Goal: Task Accomplishment & Management: Manage account settings

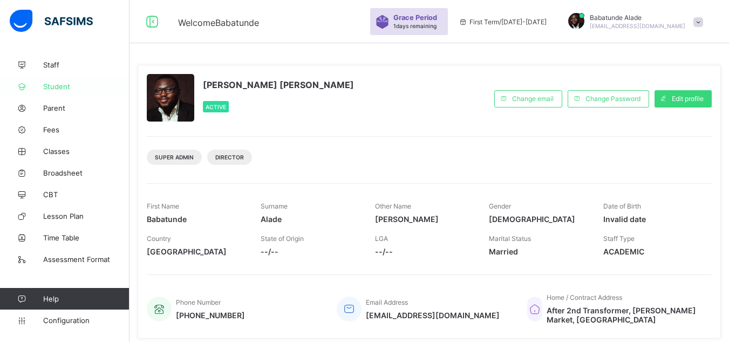
click at [60, 90] on span "Student" at bounding box center [86, 86] width 86 height 9
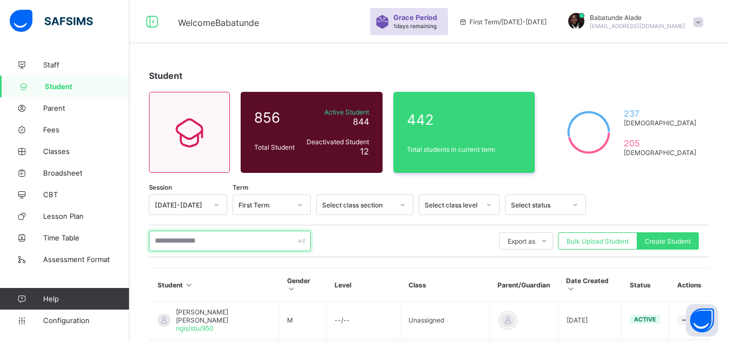
click at [235, 243] on input "text" at bounding box center [230, 240] width 162 height 21
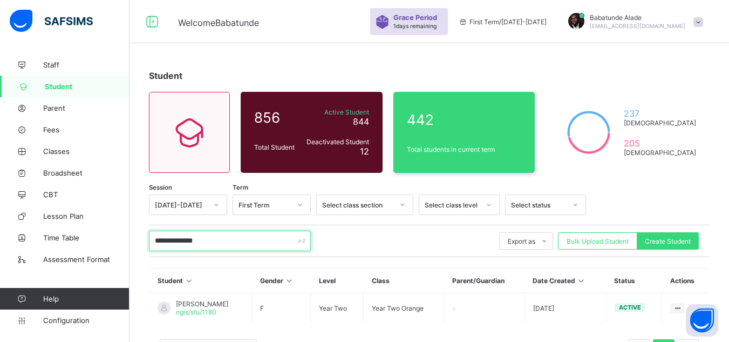
scroll to position [46, 0]
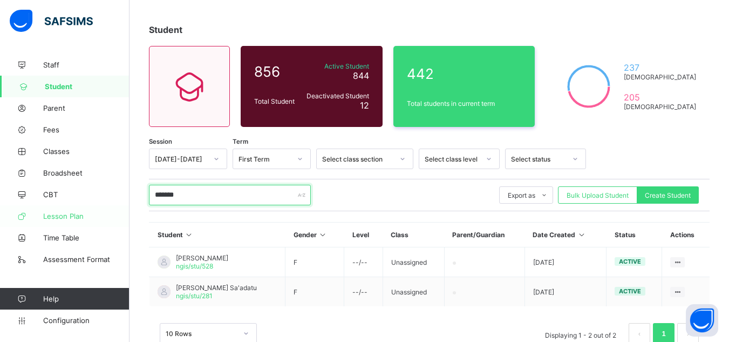
drag, startPoint x: 209, startPoint y: 194, endPoint x: 0, endPoint y: 212, distance: 209.5
click at [0, 212] on div "Welcome [PERSON_NAME] Period 1 days remaining First Term / [DATE]-[DATE] [PERSO…" at bounding box center [364, 162] width 729 height 417
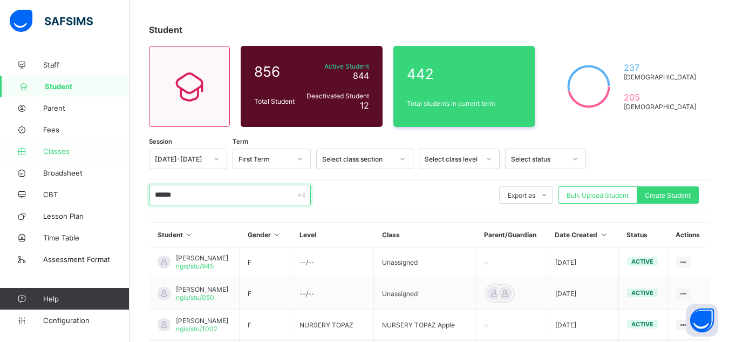
type input "******"
click at [67, 155] on span "Classes" at bounding box center [86, 151] width 86 height 9
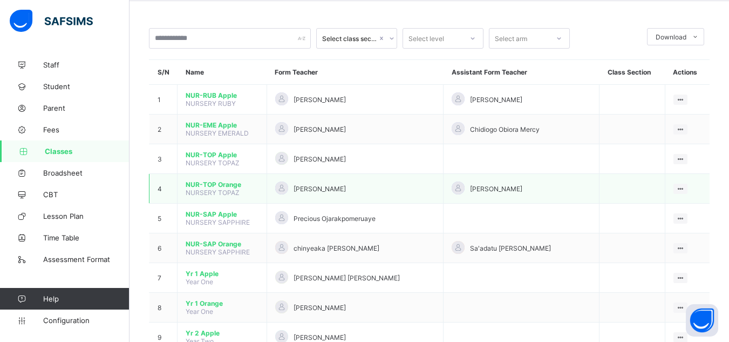
scroll to position [108, 0]
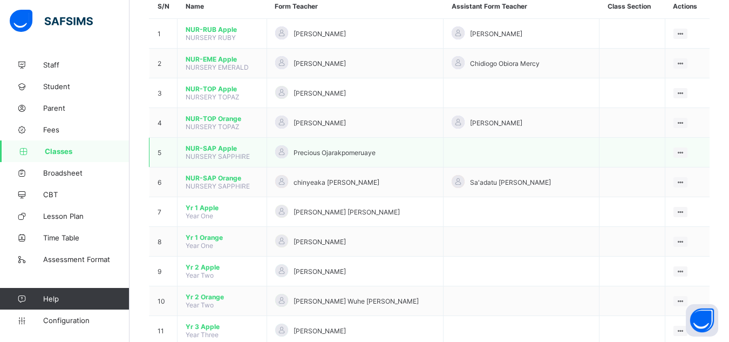
click at [213, 147] on span "NUR-SAP Apple" at bounding box center [222, 148] width 73 height 8
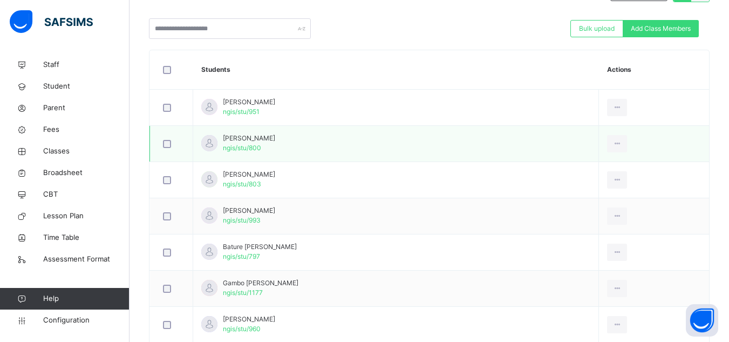
scroll to position [218, 0]
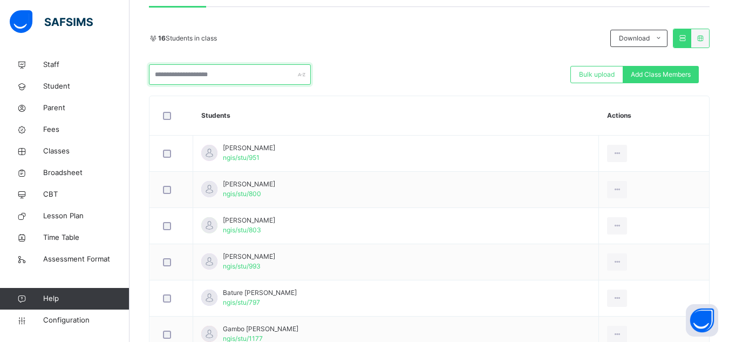
click at [222, 76] on input "text" at bounding box center [230, 74] width 162 height 21
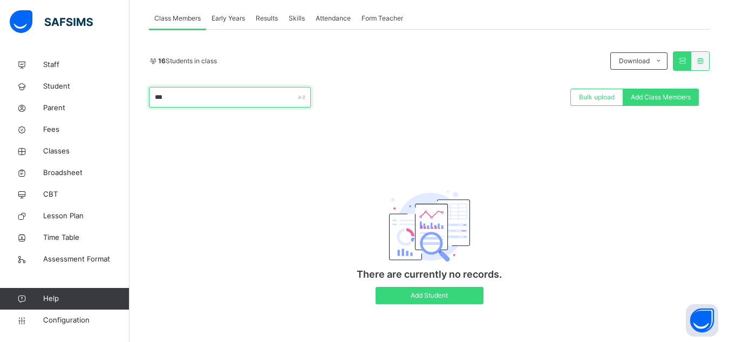
scroll to position [196, 0]
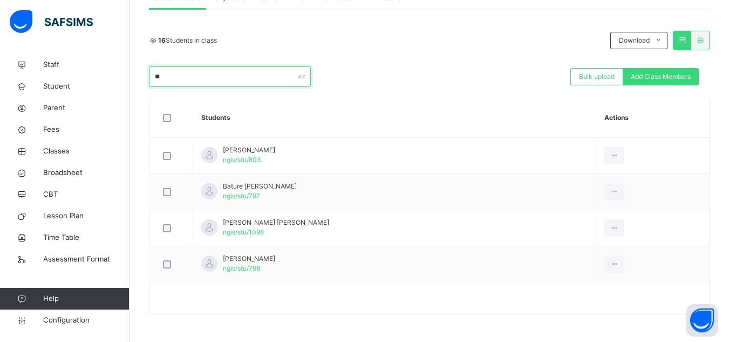
type input "*"
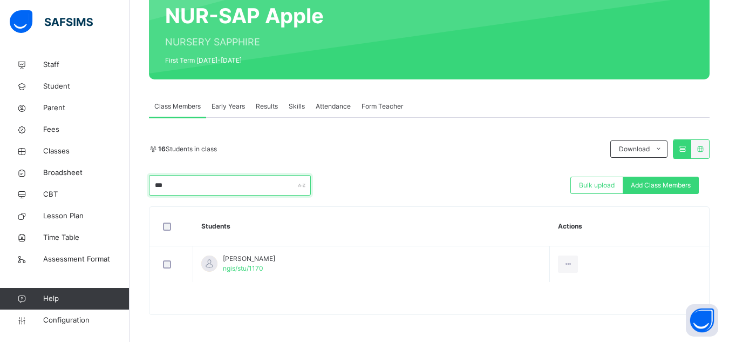
scroll to position [107, 0]
type input "*"
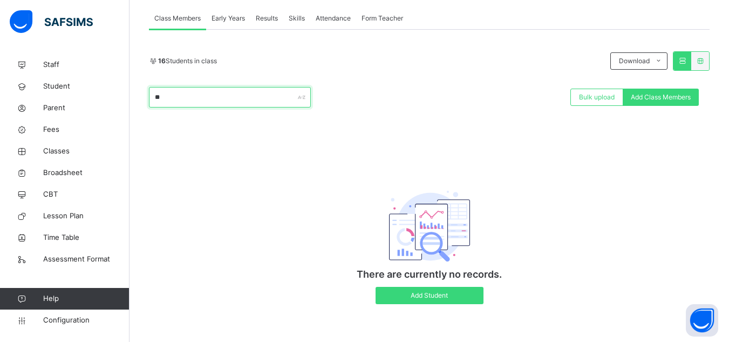
type input "*"
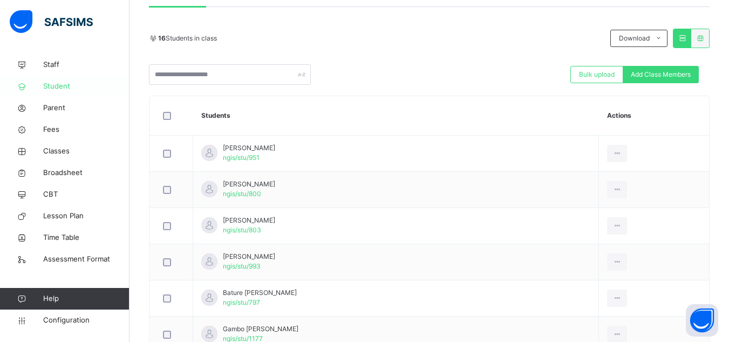
click at [60, 83] on span "Student" at bounding box center [86, 86] width 86 height 11
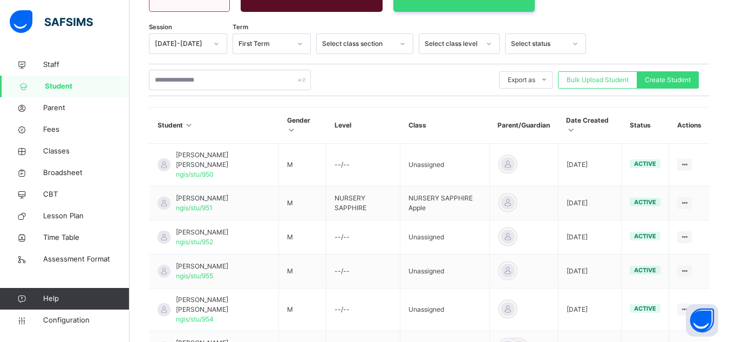
scroll to position [216, 0]
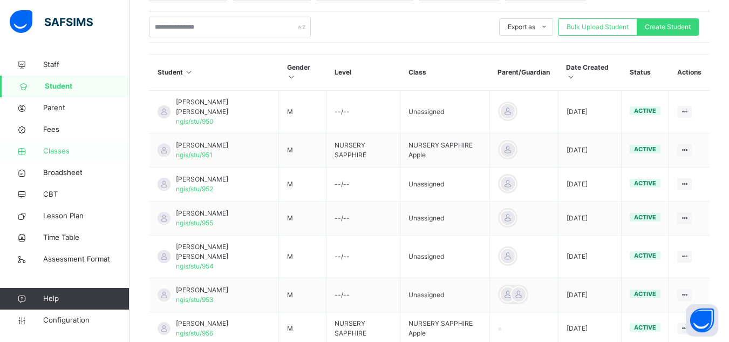
click at [56, 152] on span "Classes" at bounding box center [86, 151] width 86 height 11
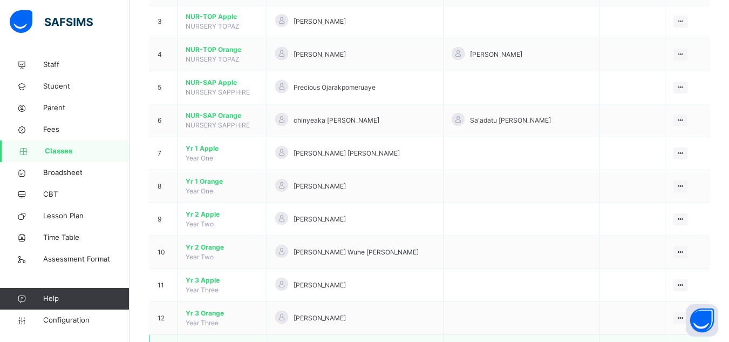
scroll to position [270, 0]
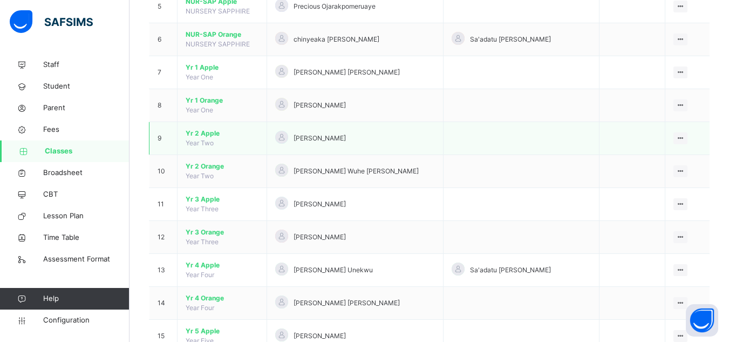
click at [206, 135] on span "Yr 2 Apple" at bounding box center [222, 133] width 73 height 10
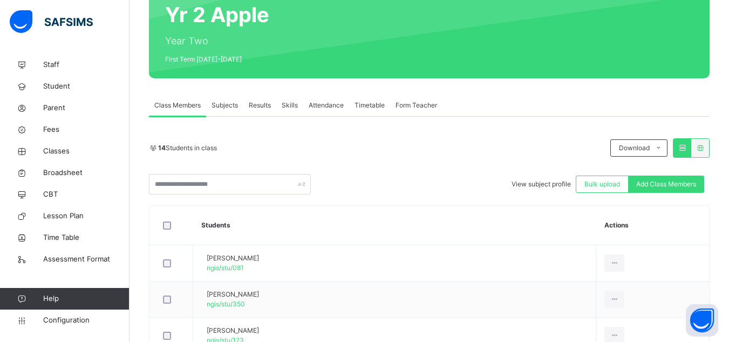
scroll to position [108, 0]
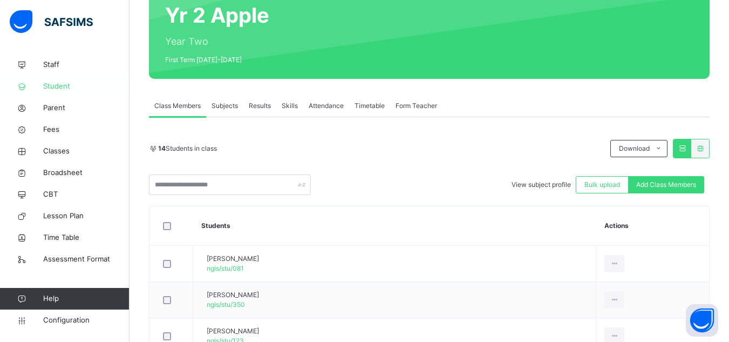
click at [64, 87] on span "Student" at bounding box center [86, 86] width 86 height 11
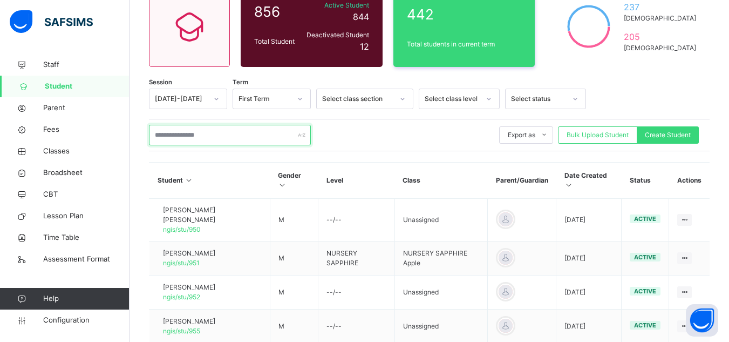
click at [232, 139] on input "text" at bounding box center [230, 135] width 162 height 21
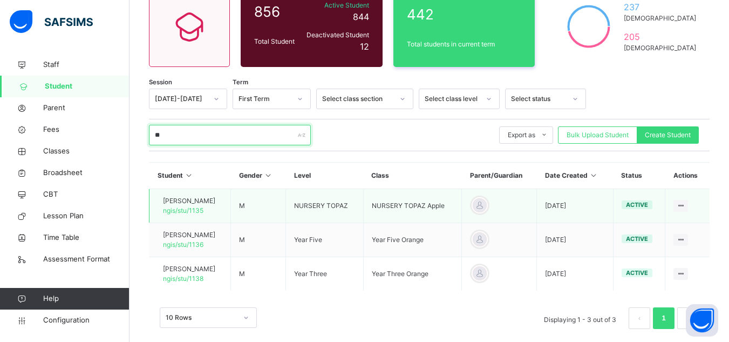
type input "*"
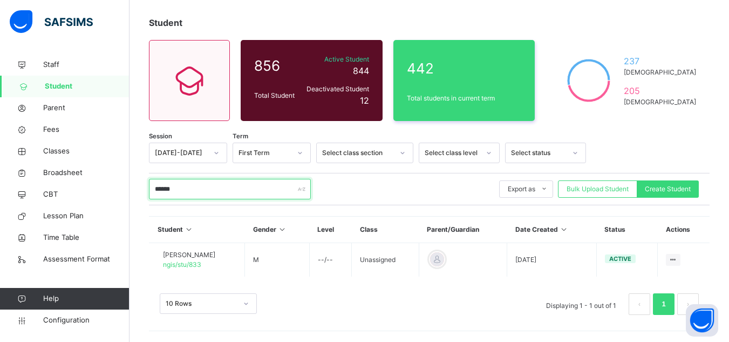
scroll to position [54, 0]
type input "*"
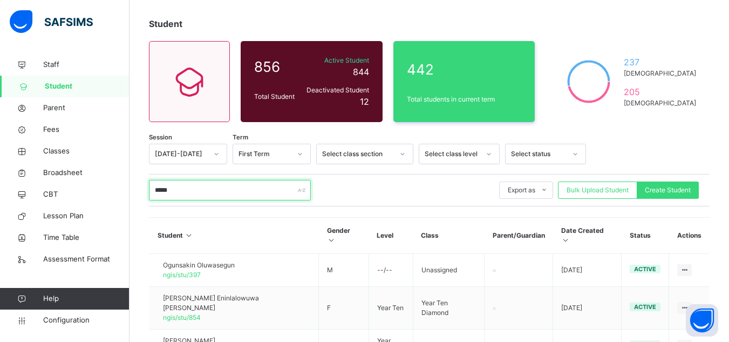
scroll to position [108, 0]
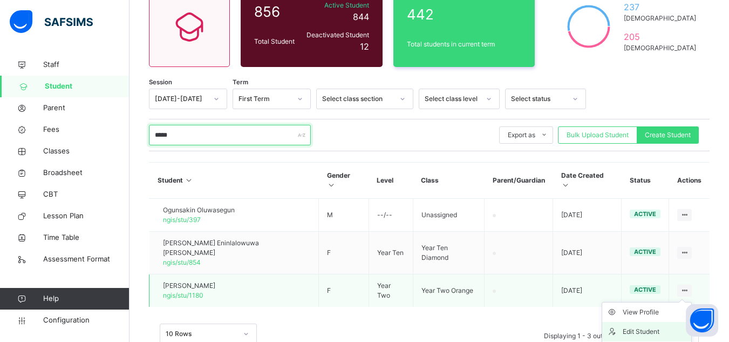
type input "*****"
click at [647, 326] on div "Edit Student" at bounding box center [655, 331] width 64 height 11
select select "**"
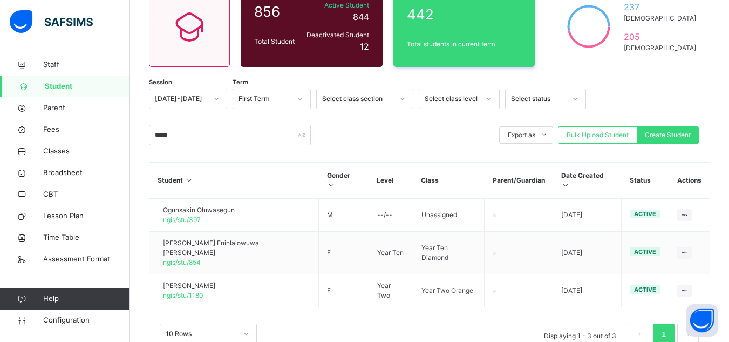
type input "*******"
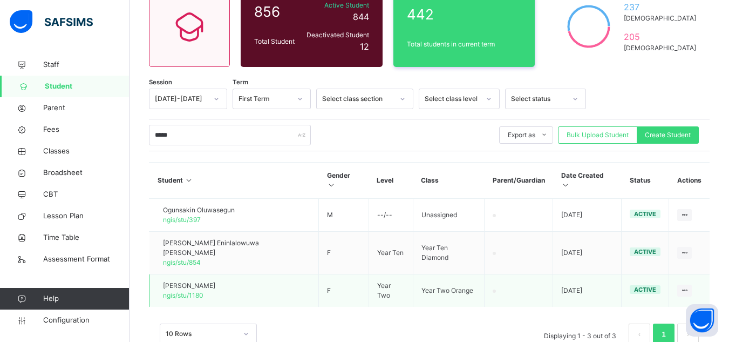
click at [206, 281] on span "[PERSON_NAME]" at bounding box center [189, 286] width 52 height 10
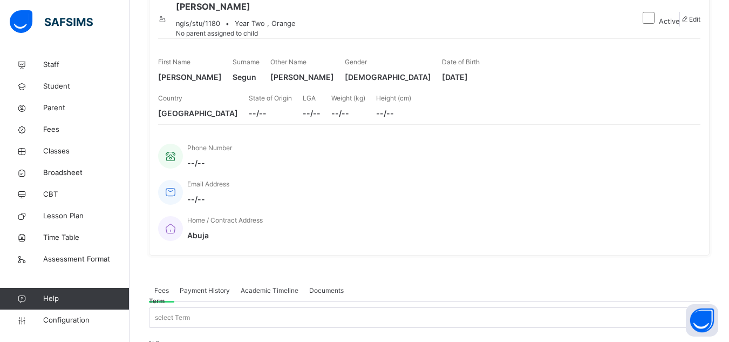
click at [680, 23] on icon at bounding box center [684, 19] width 9 height 8
select select "**"
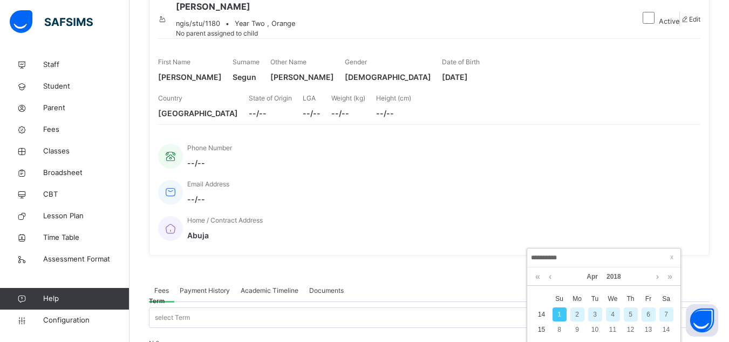
type input "*********"
type input "**********"
click at [559, 330] on div "6" at bounding box center [559, 329] width 14 height 14
type input "**********"
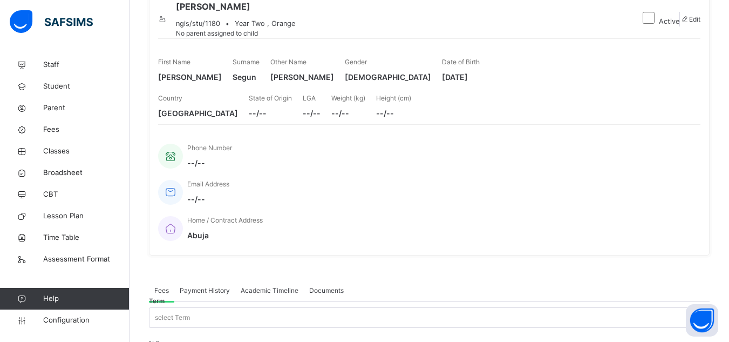
scroll to position [432, 0]
drag, startPoint x: 402, startPoint y: 129, endPoint x: 346, endPoint y: 127, distance: 56.7
type textarea "**********"
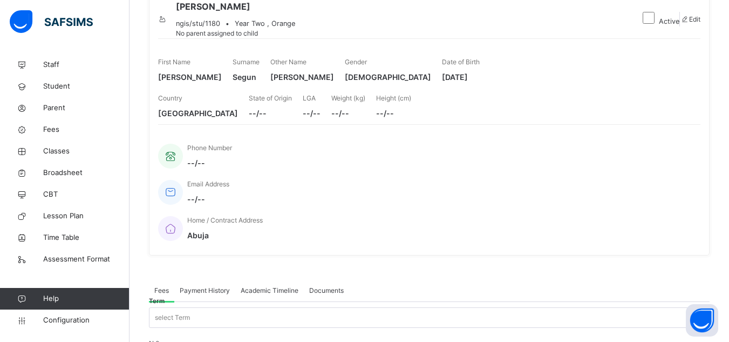
scroll to position [252, 0]
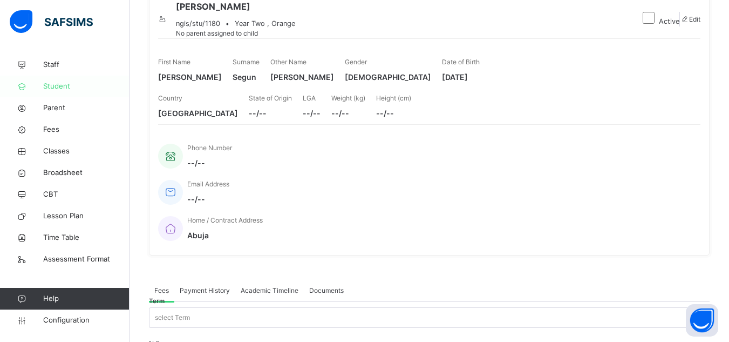
click at [57, 87] on span "Student" at bounding box center [86, 86] width 86 height 11
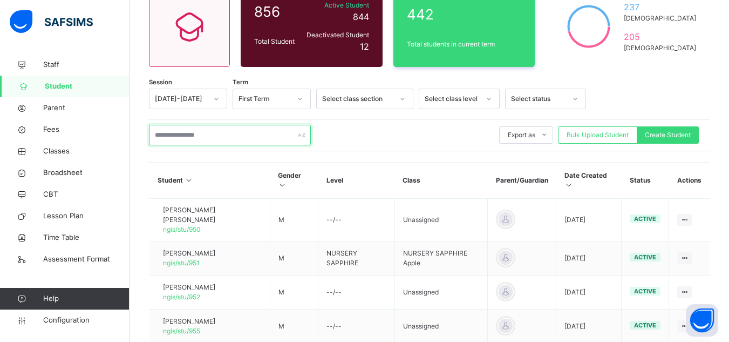
click at [185, 139] on input "text" at bounding box center [230, 135] width 162 height 21
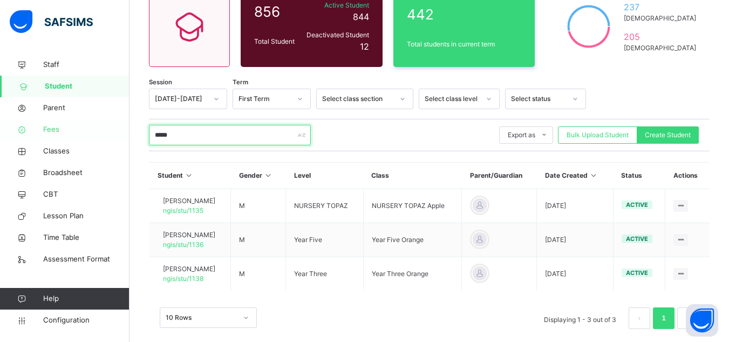
drag, startPoint x: 190, startPoint y: 140, endPoint x: 65, endPoint y: 134, distance: 125.9
click at [65, 134] on div "Student Management Grace Period 1 days remaining First Term / [DATE]-[DATE] [PE…" at bounding box center [364, 123] width 729 height 463
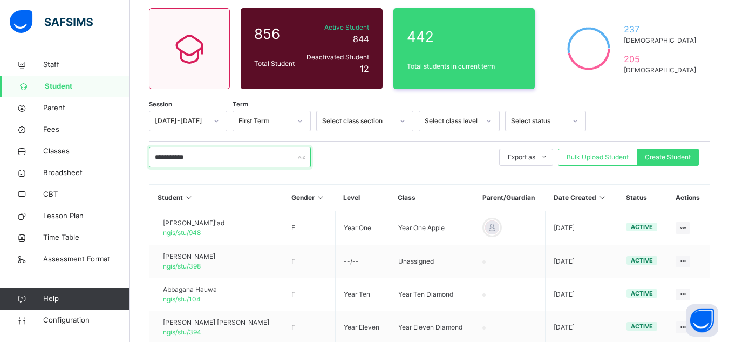
scroll to position [85, 0]
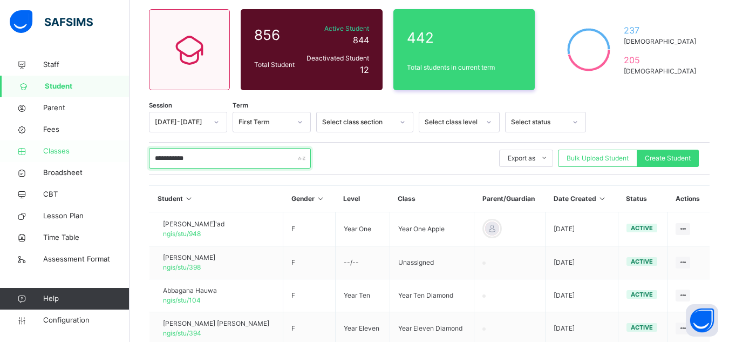
drag, startPoint x: 211, startPoint y: 156, endPoint x: 105, endPoint y: 153, distance: 106.9
click at [105, 153] on div "**********" at bounding box center [364, 263] width 729 height 696
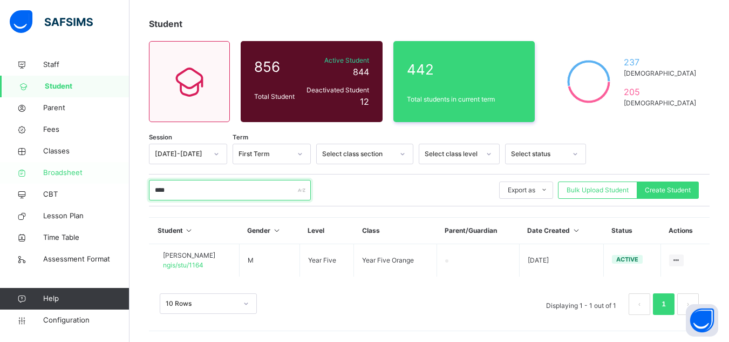
drag, startPoint x: 185, startPoint y: 188, endPoint x: 9, endPoint y: 162, distance: 178.3
click at [9, 162] on div "Student Management Grace Period 1 days remaining First Term / [DATE]-[DATE] [PE…" at bounding box center [364, 144] width 729 height 394
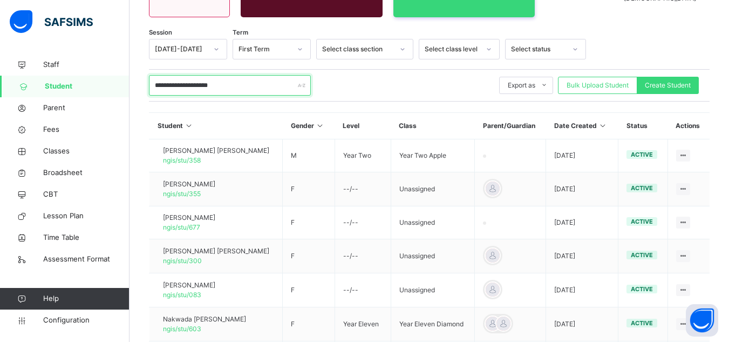
scroll to position [139, 0]
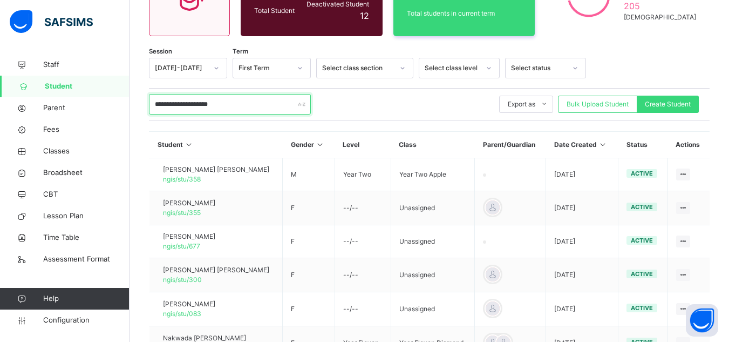
drag, startPoint x: 227, startPoint y: 105, endPoint x: 68, endPoint y: 87, distance: 159.7
click at [68, 87] on div "**********" at bounding box center [364, 210] width 729 height 698
type input "**********"
click at [67, 150] on span "Classes" at bounding box center [86, 151] width 86 height 11
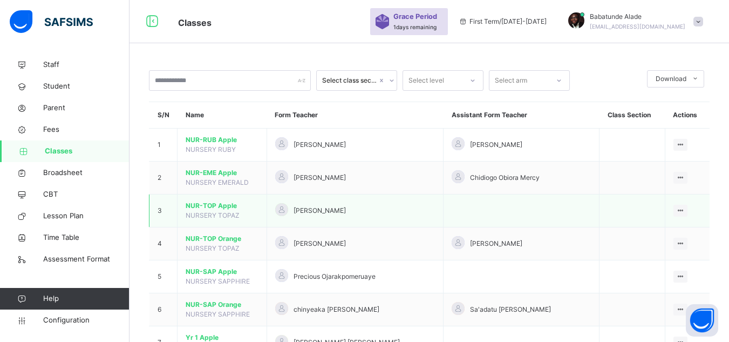
click at [222, 206] on span "NUR-TOP Apple" at bounding box center [222, 206] width 73 height 10
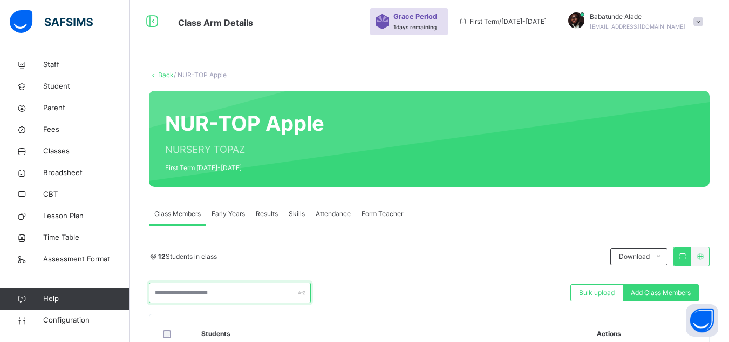
click at [242, 282] on input "text" at bounding box center [230, 292] width 162 height 21
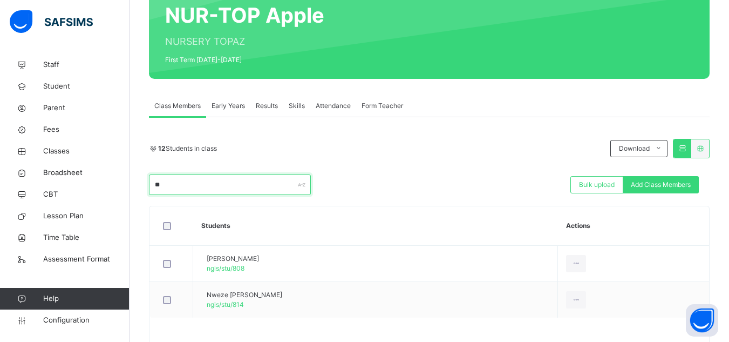
type input "*"
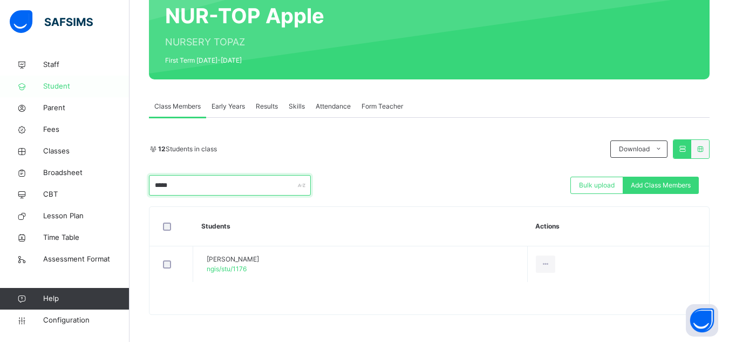
type input "*****"
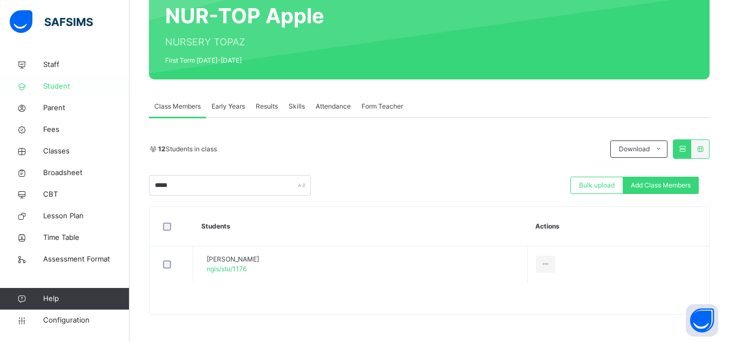
click at [60, 86] on span "Student" at bounding box center [86, 86] width 86 height 11
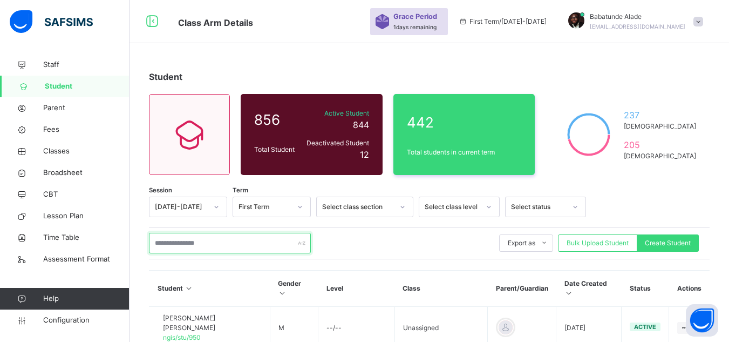
click at [204, 238] on input "text" at bounding box center [230, 243] width 162 height 21
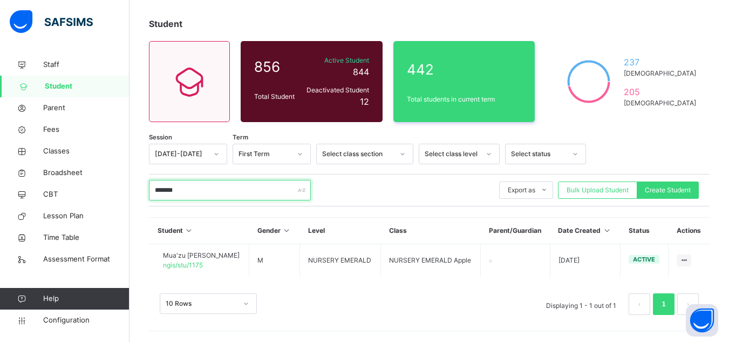
scroll to position [53, 0]
type input "*"
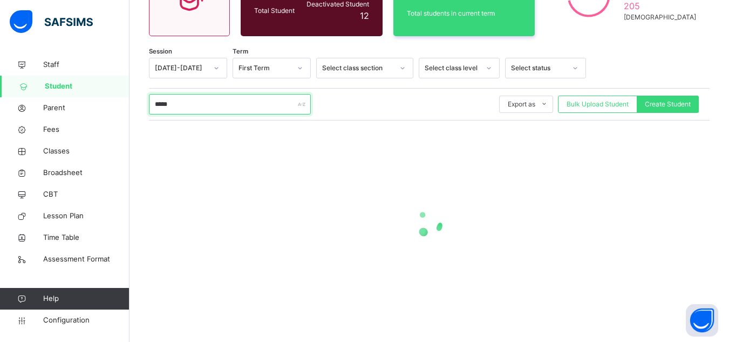
scroll to position [54, 0]
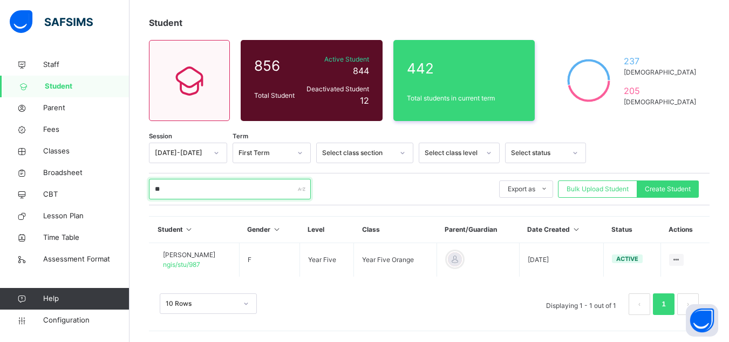
type input "*"
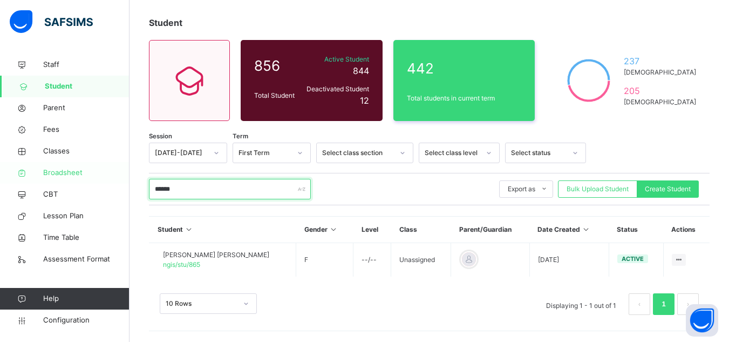
drag, startPoint x: 197, startPoint y: 194, endPoint x: 121, endPoint y: 183, distance: 76.9
click at [121, 183] on div "Class Arm Details Grace Period 1 days remaining First Term / [DATE]-[DATE] [PER…" at bounding box center [364, 143] width 729 height 395
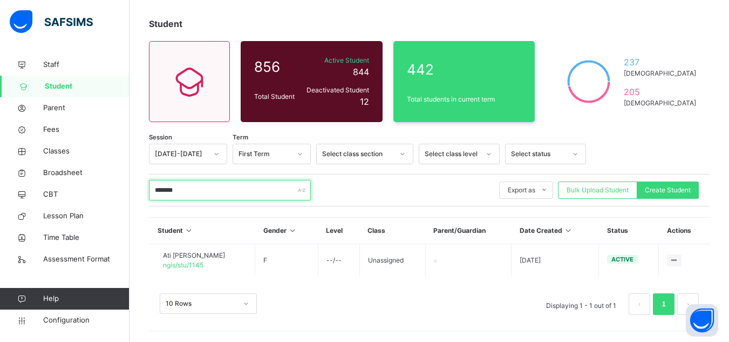
scroll to position [53, 0]
drag, startPoint x: 197, startPoint y: 188, endPoint x: 121, endPoint y: 188, distance: 76.1
click at [121, 188] on div "Class Arm Details Grace Period 1 days remaining First Term / [DATE]-[DATE] [PER…" at bounding box center [364, 144] width 729 height 394
type input "*"
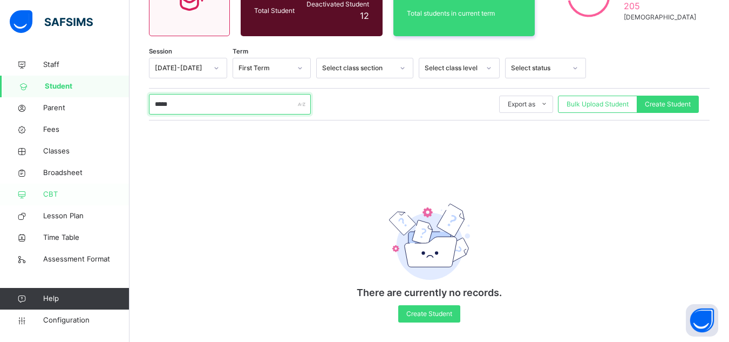
scroll to position [147, 0]
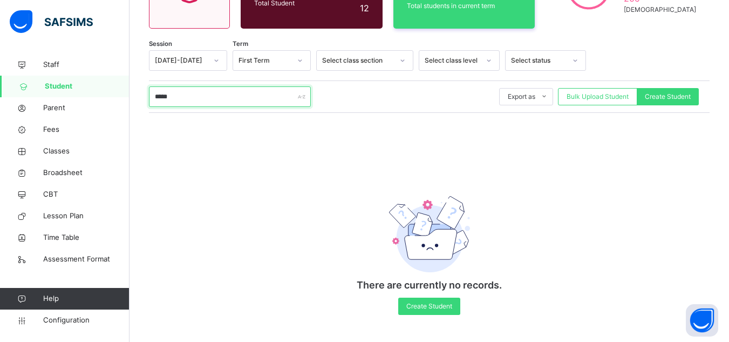
type input "*****"
drag, startPoint x: 187, startPoint y: 99, endPoint x: 82, endPoint y: 99, distance: 105.2
click at [82, 99] on div "Class Arm Details Grace Period 1 days remaining First Term / [DATE]-[DATE] [PER…" at bounding box center [364, 98] width 729 height 488
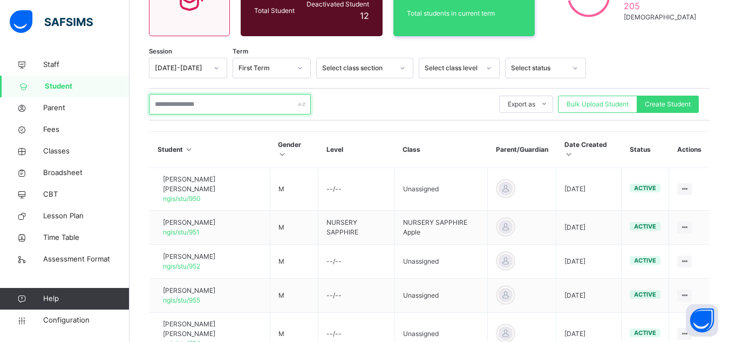
scroll to position [193, 0]
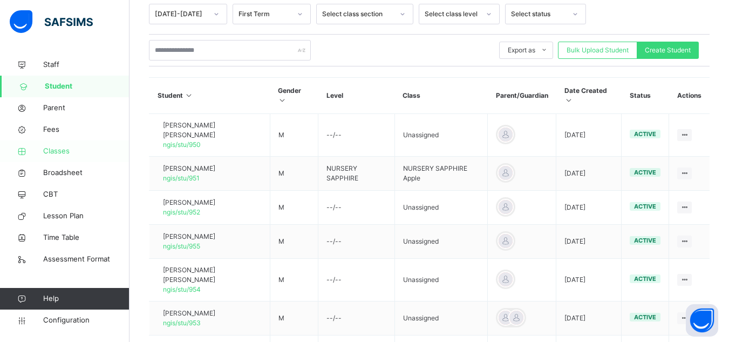
click at [68, 150] on span "Classes" at bounding box center [86, 151] width 86 height 11
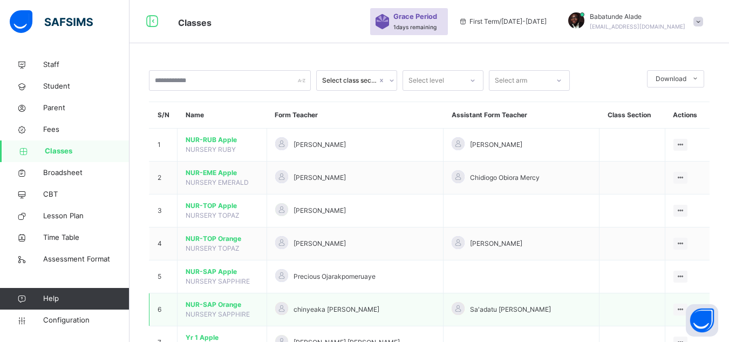
scroll to position [216, 0]
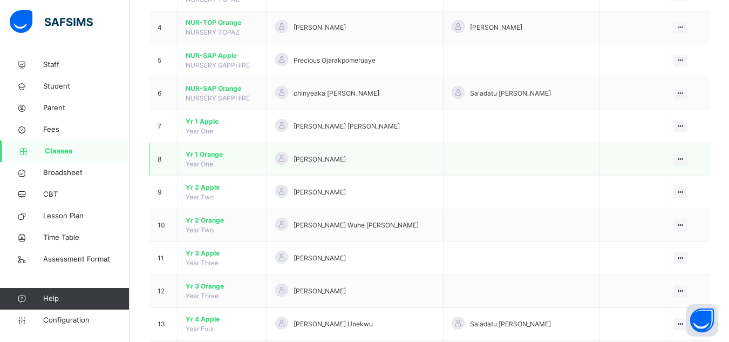
click at [215, 153] on span "Yr 1 Orange" at bounding box center [222, 154] width 73 height 10
